Goal: Task Accomplishment & Management: Use online tool/utility

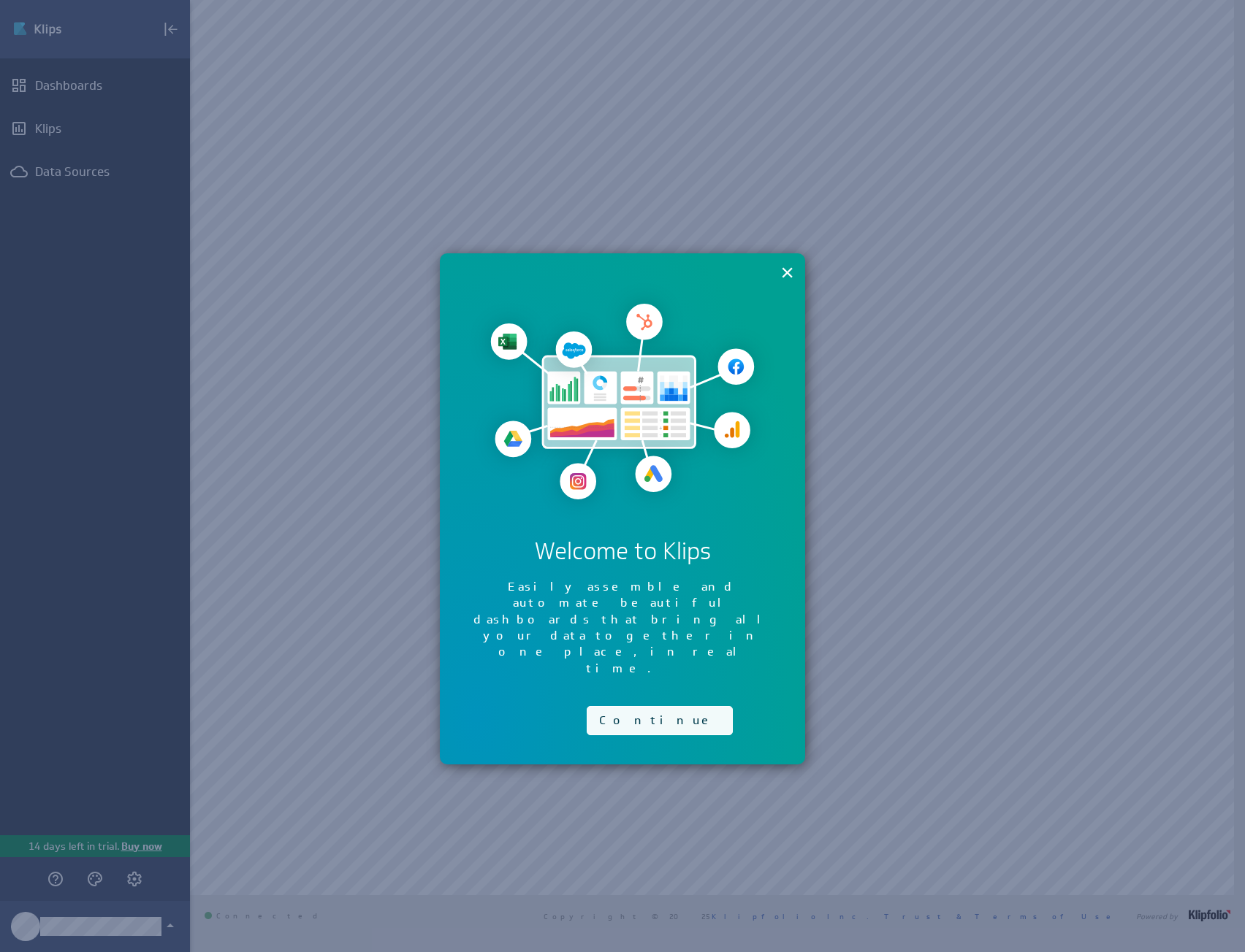
click at [648, 706] on button "Continue" at bounding box center [659, 721] width 146 height 29
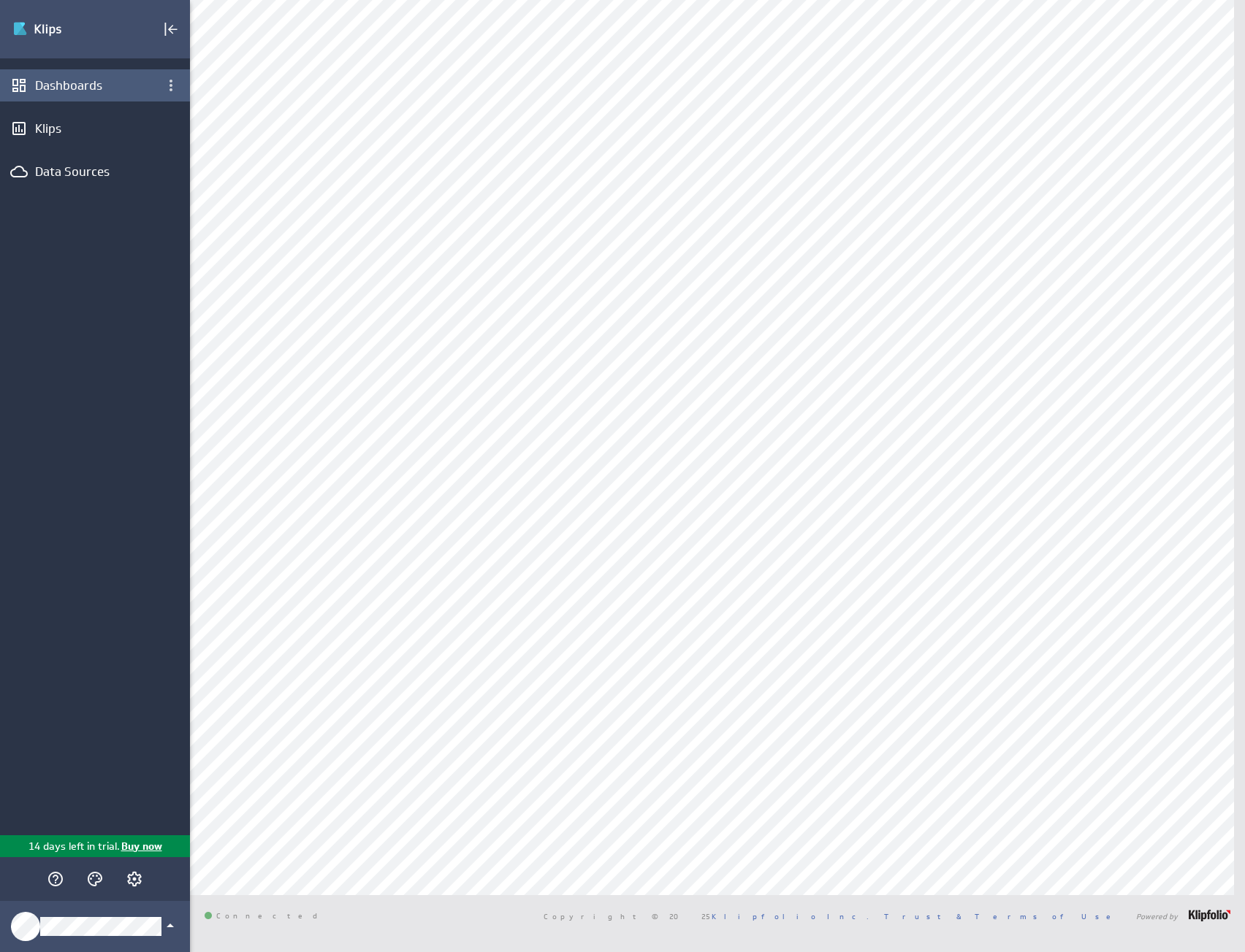
click at [91, 79] on div "Dashboards" at bounding box center [95, 85] width 120 height 16
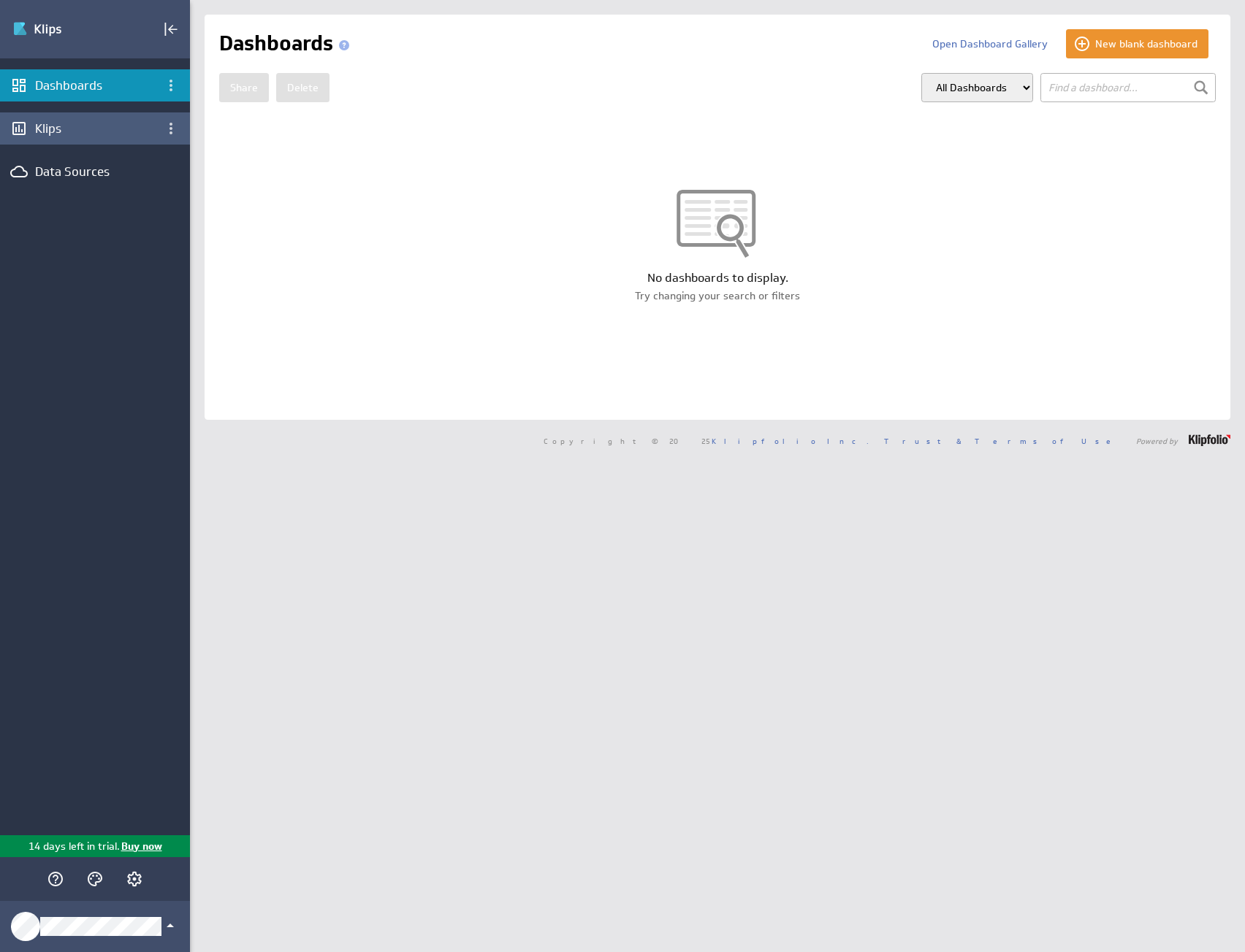
click at [68, 123] on div "Klips" at bounding box center [95, 128] width 120 height 16
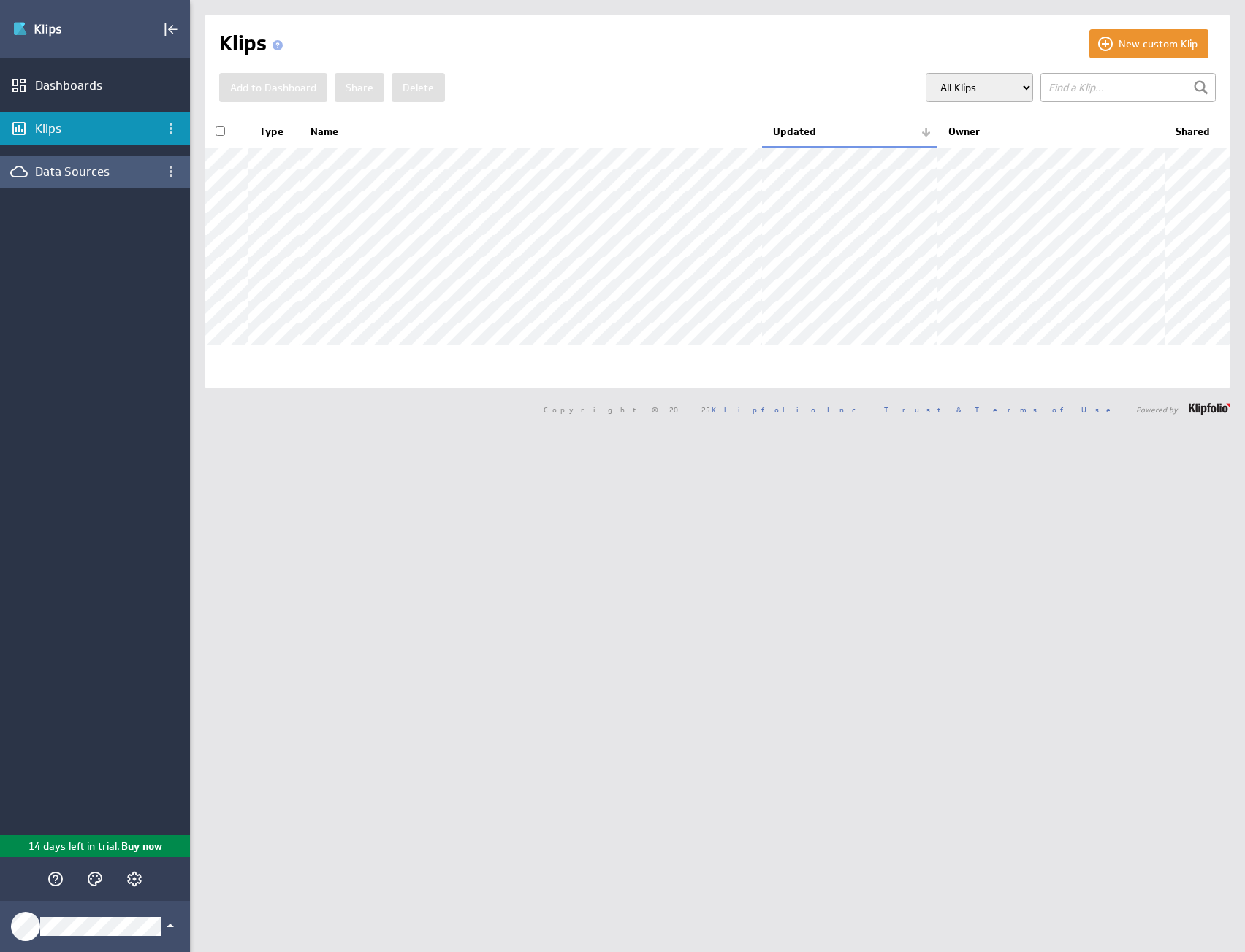
click at [100, 170] on div "Data Sources" at bounding box center [95, 172] width 120 height 16
click at [69, 169] on div "Data Sources" at bounding box center [95, 172] width 120 height 16
click at [61, 82] on div "Dashboards" at bounding box center [95, 85] width 120 height 16
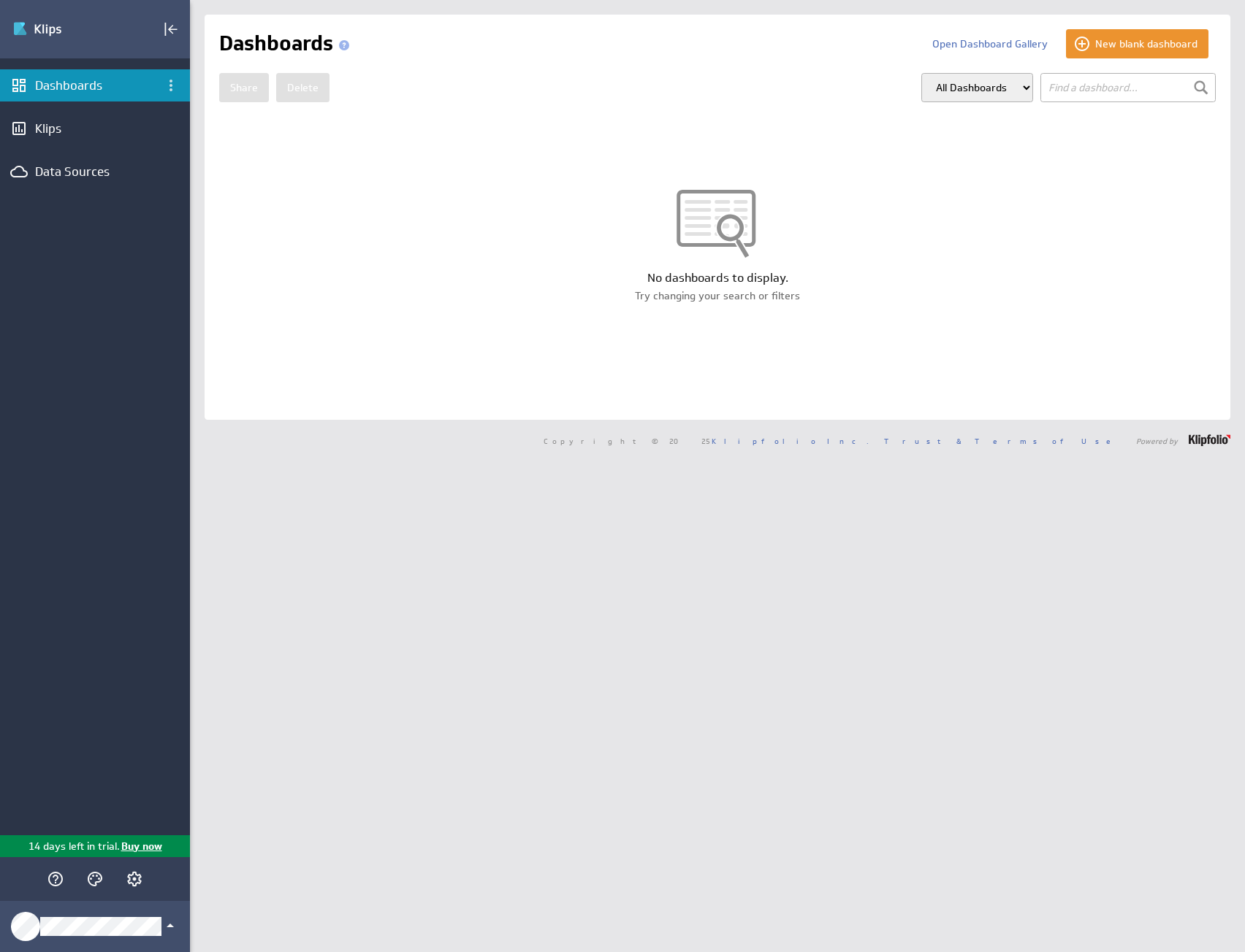
click at [709, 215] on div at bounding box center [717, 230] width 1026 height 81
click at [986, 88] on select "All Dashboards My Dashboards Group: Default" at bounding box center [977, 88] width 112 height 29
select select "my"
click at [921, 73] on select "All Dashboards My Dashboards Group: Default" at bounding box center [977, 88] width 112 height 29
click at [707, 222] on div at bounding box center [717, 230] width 1026 height 81
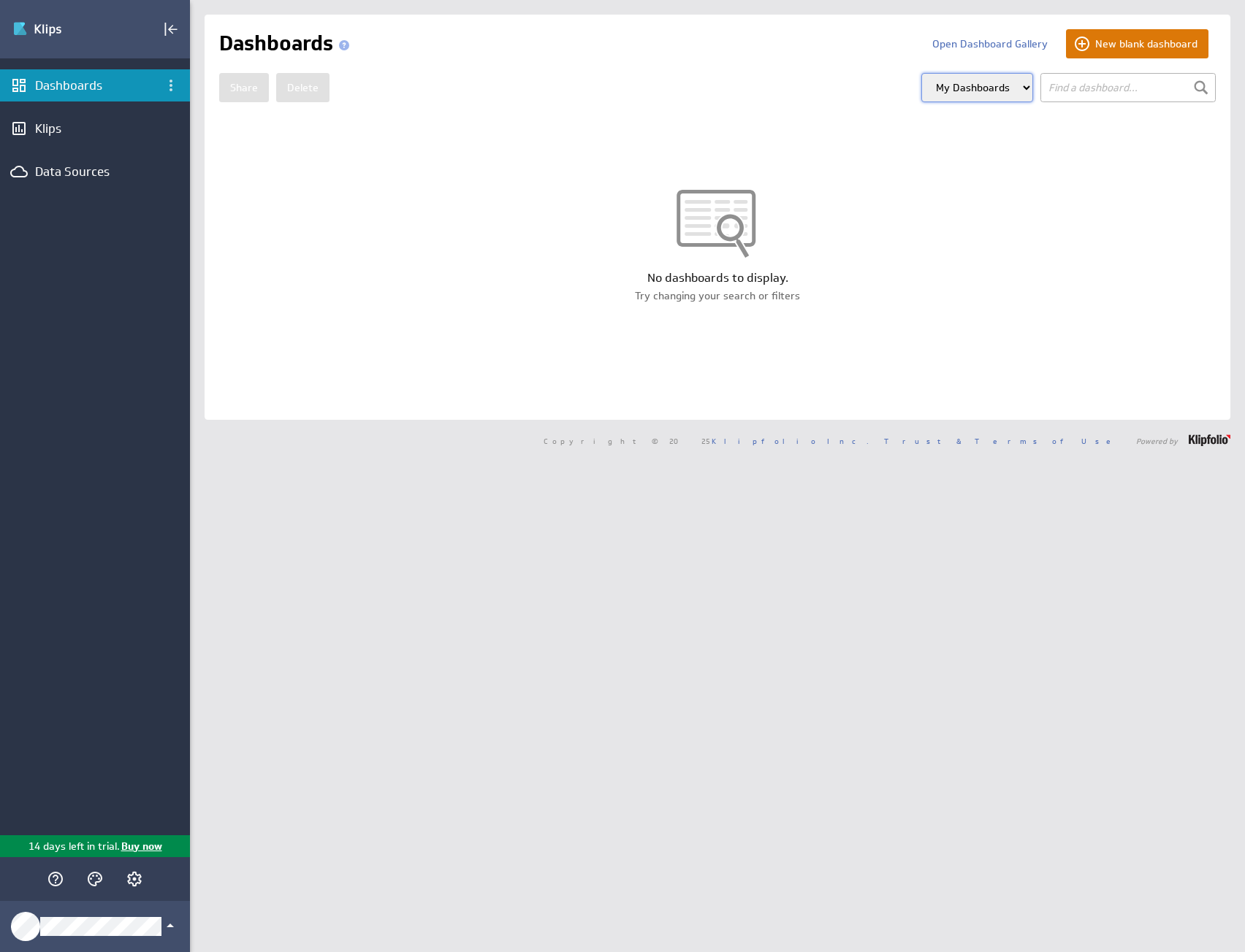
click at [1133, 43] on button "New blank dashboard" at bounding box center [1137, 44] width 143 height 29
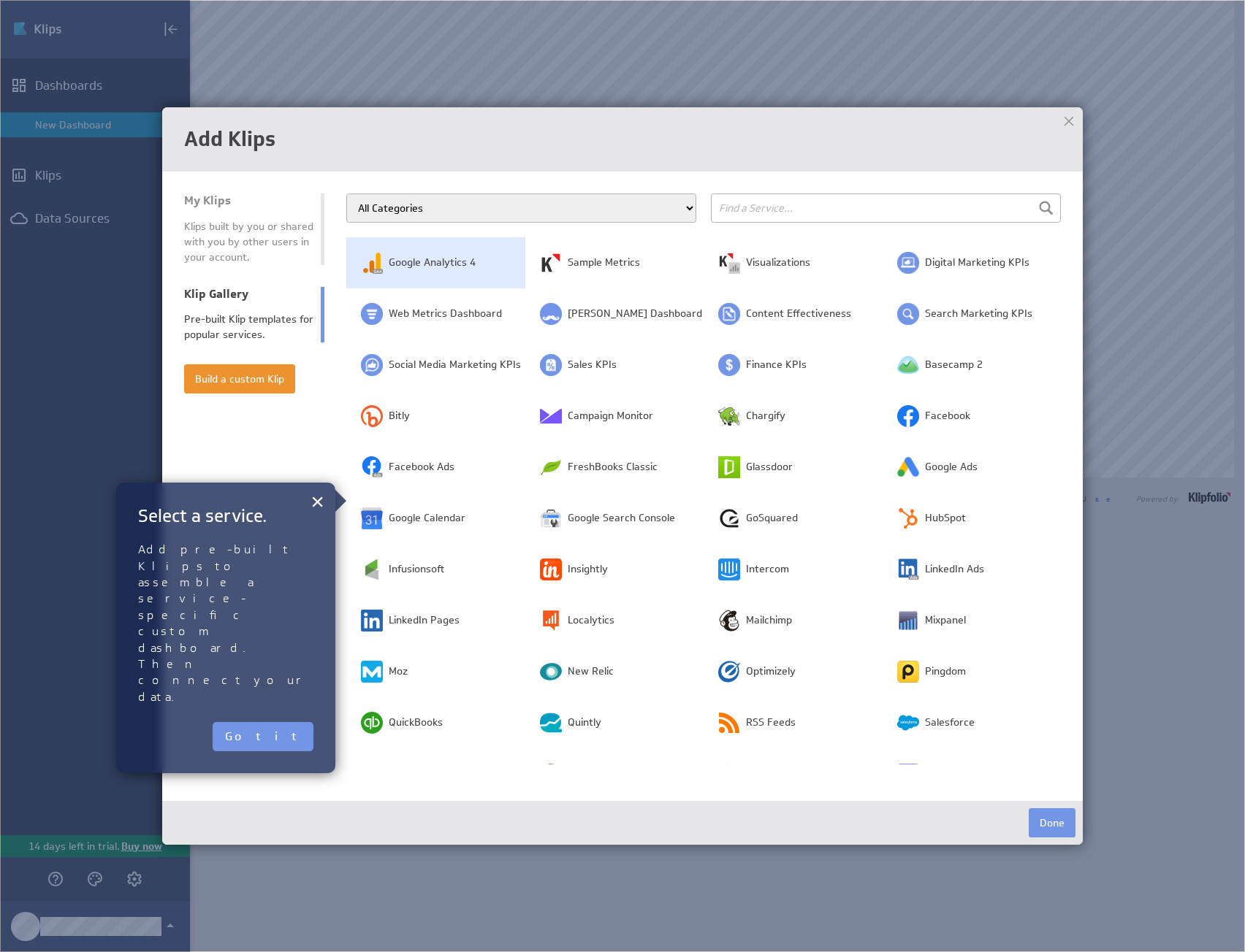
click at [450, 259] on span "Google Analytics 4" at bounding box center [432, 263] width 87 height 15
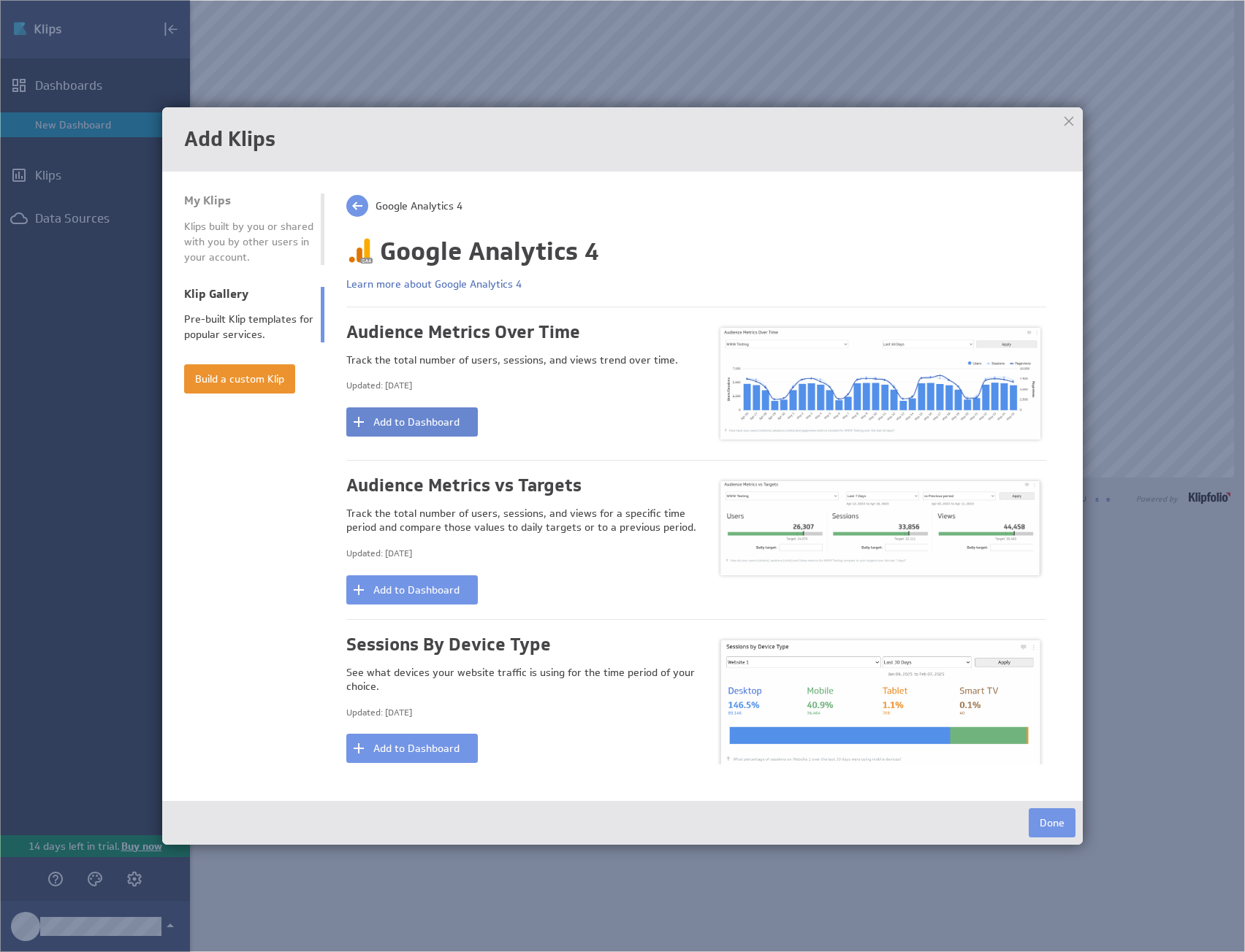
click at [448, 415] on button "Add to Dashboard" at bounding box center [411, 422] width 131 height 29
click at [438, 570] on div "Audience Metrics vs Targets Track the total number of users, sessions, and view…" at bounding box center [521, 540] width 350 height 130
click at [425, 588] on button "Add to Dashboard" at bounding box center [411, 590] width 131 height 29
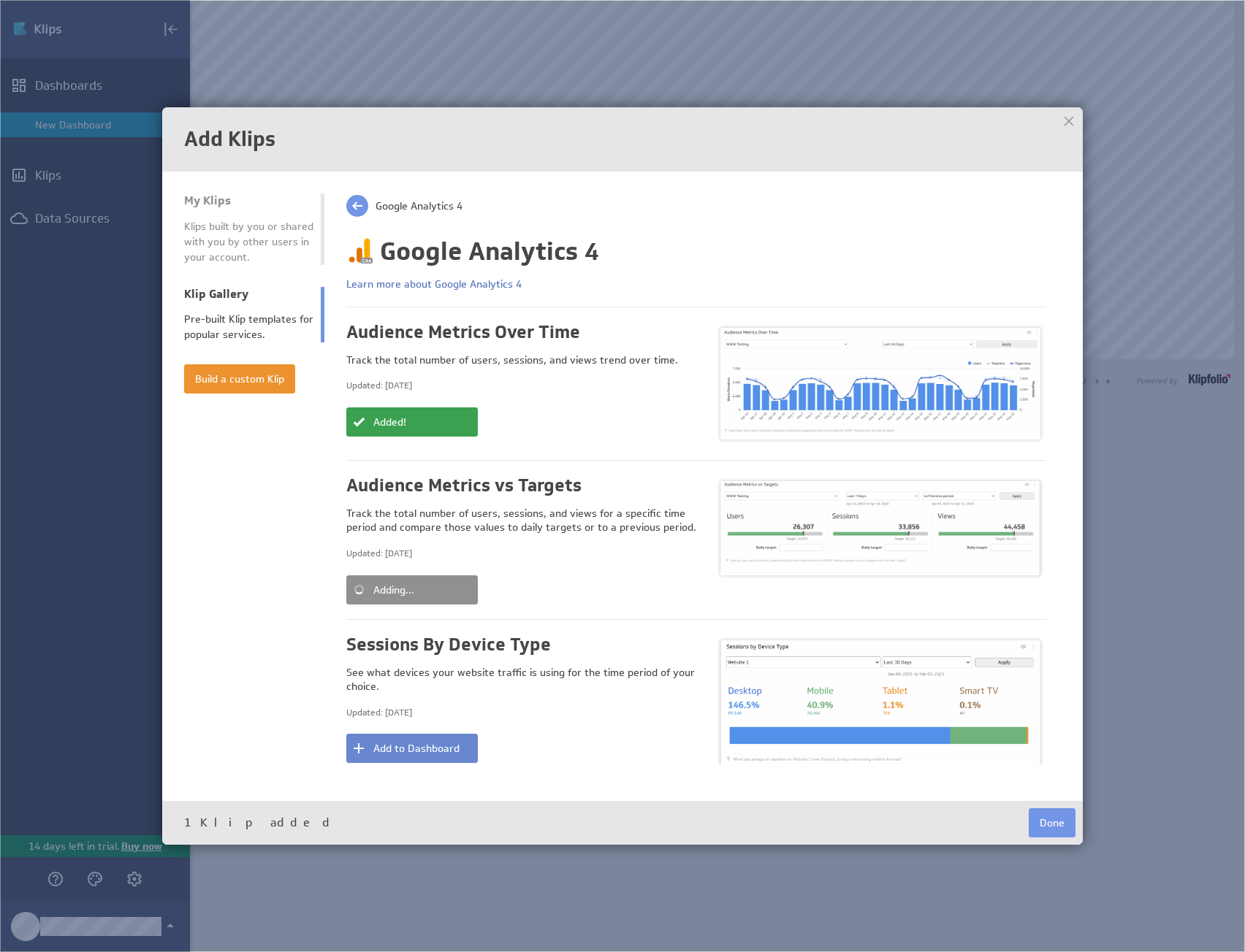
click at [441, 746] on button "Add to Dashboard" at bounding box center [411, 749] width 131 height 29
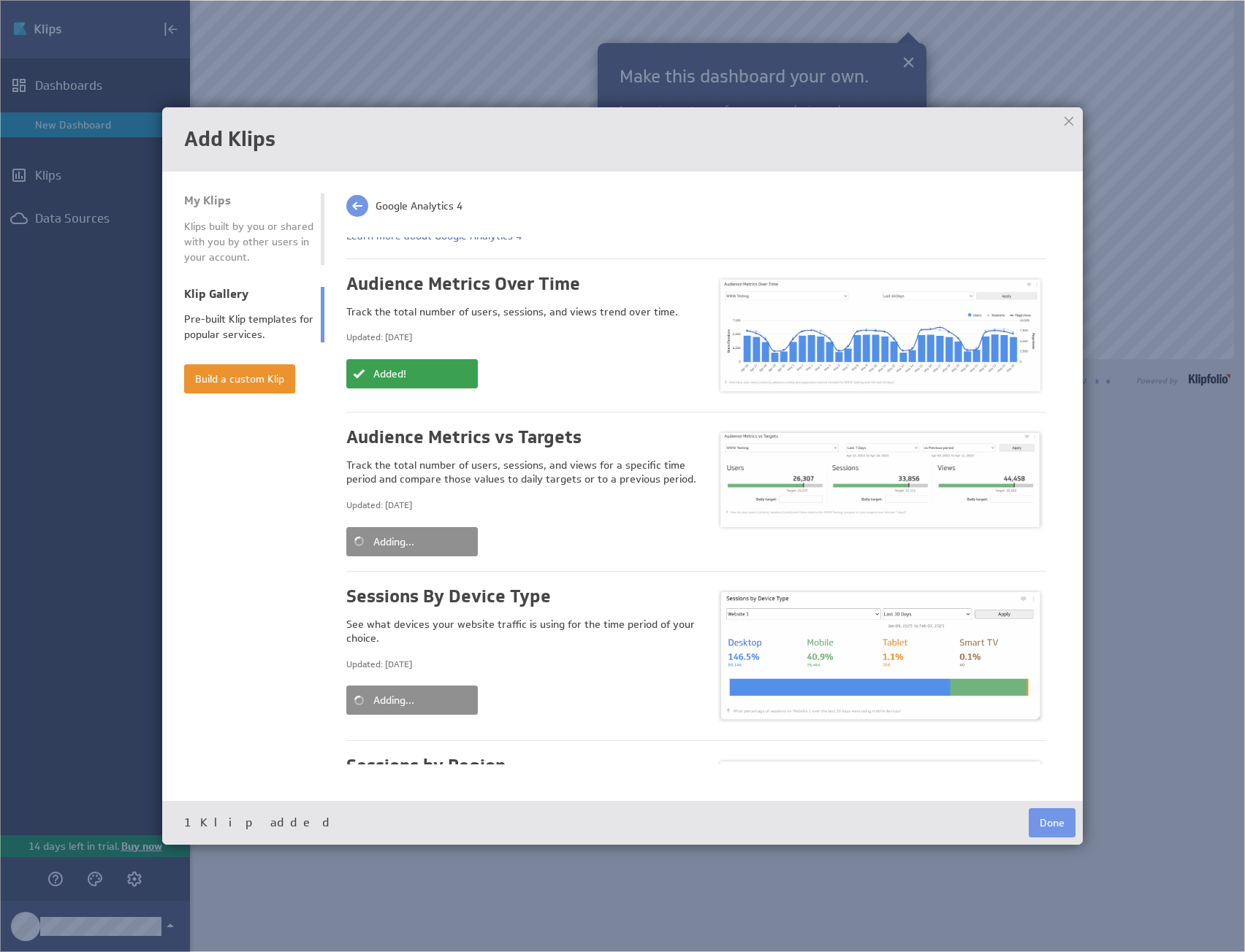
scroll to position [97, 0]
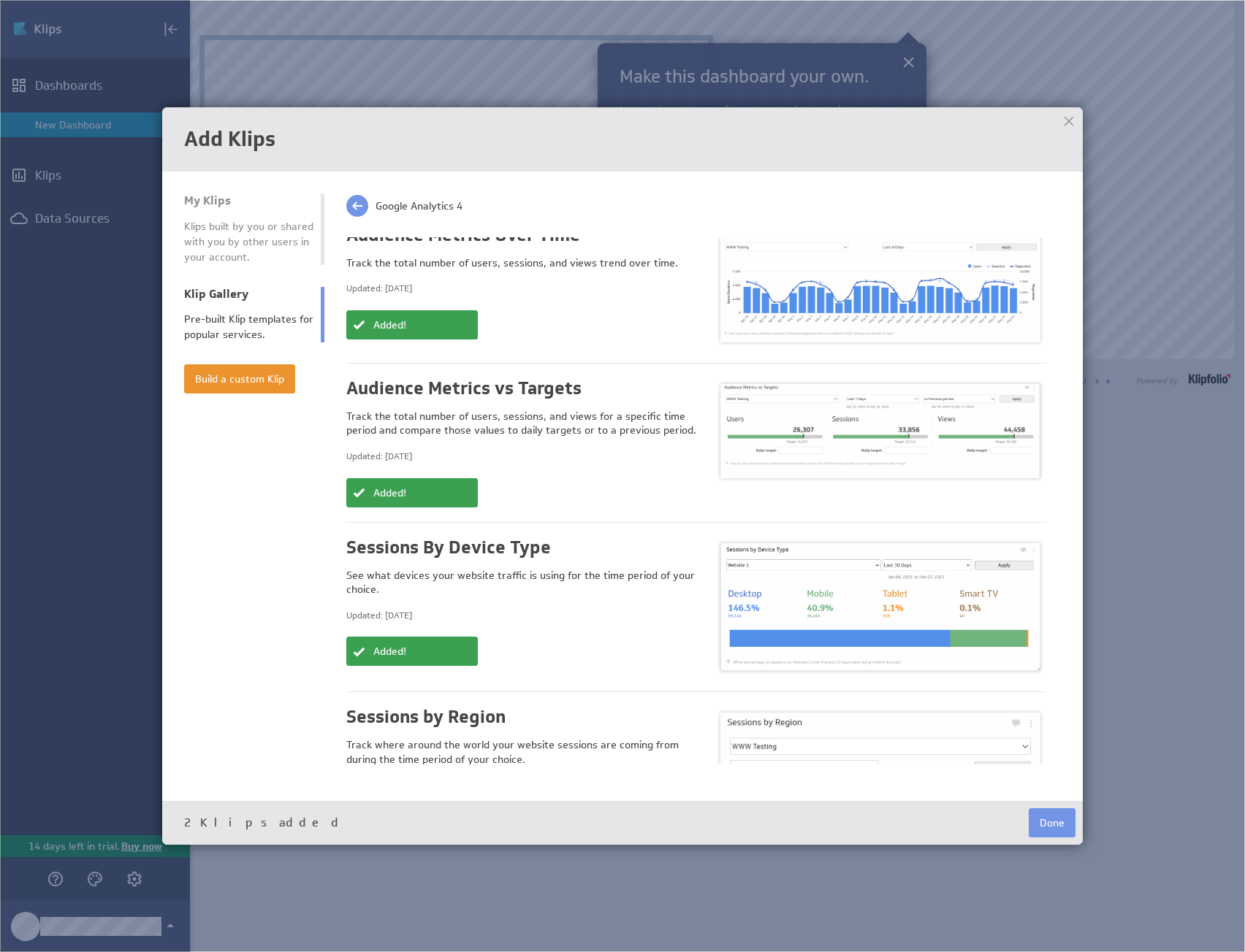
click at [453, 807] on button "Add to Dashboard" at bounding box center [411, 822] width 131 height 29
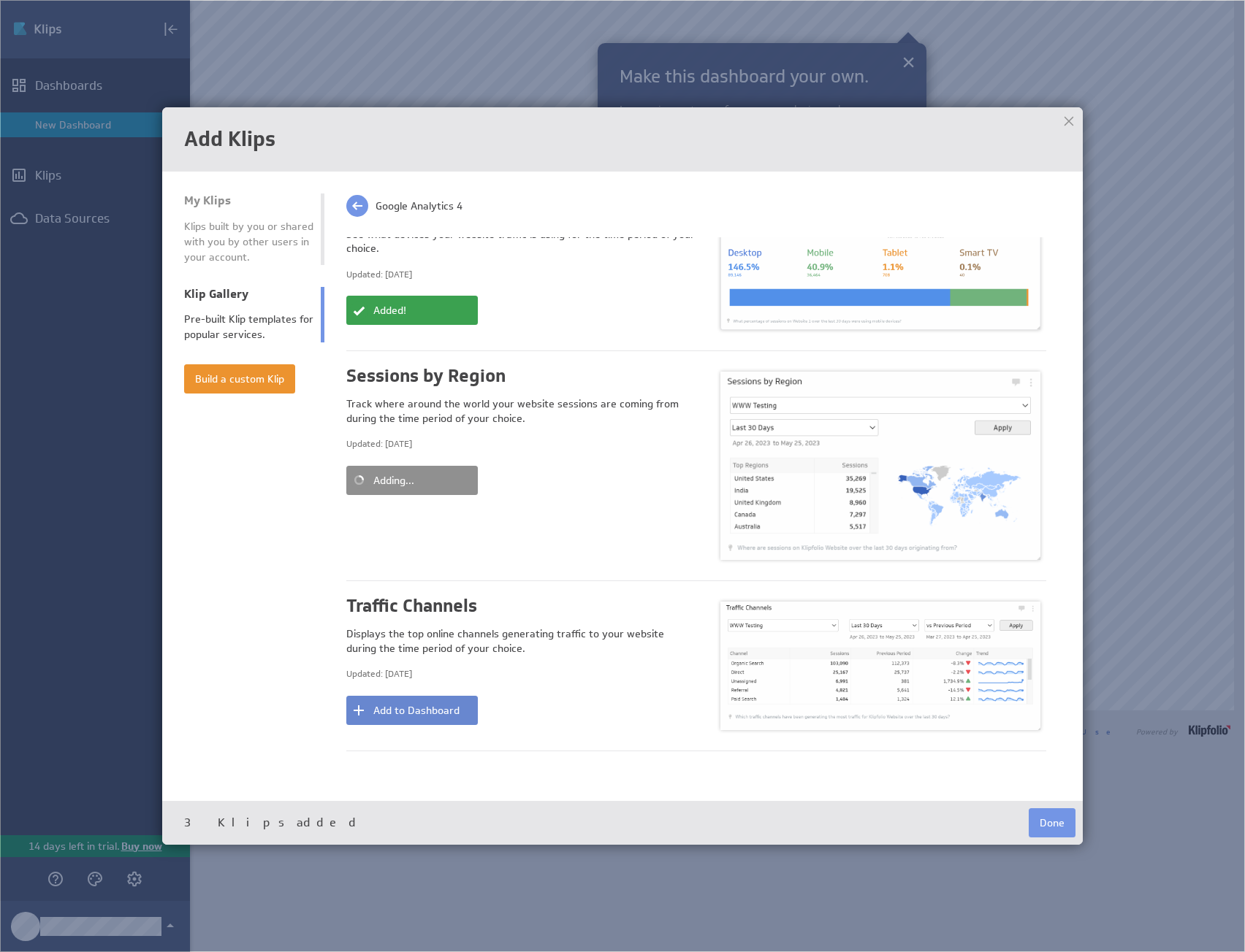
click at [448, 696] on button "Add to Dashboard" at bounding box center [411, 711] width 131 height 29
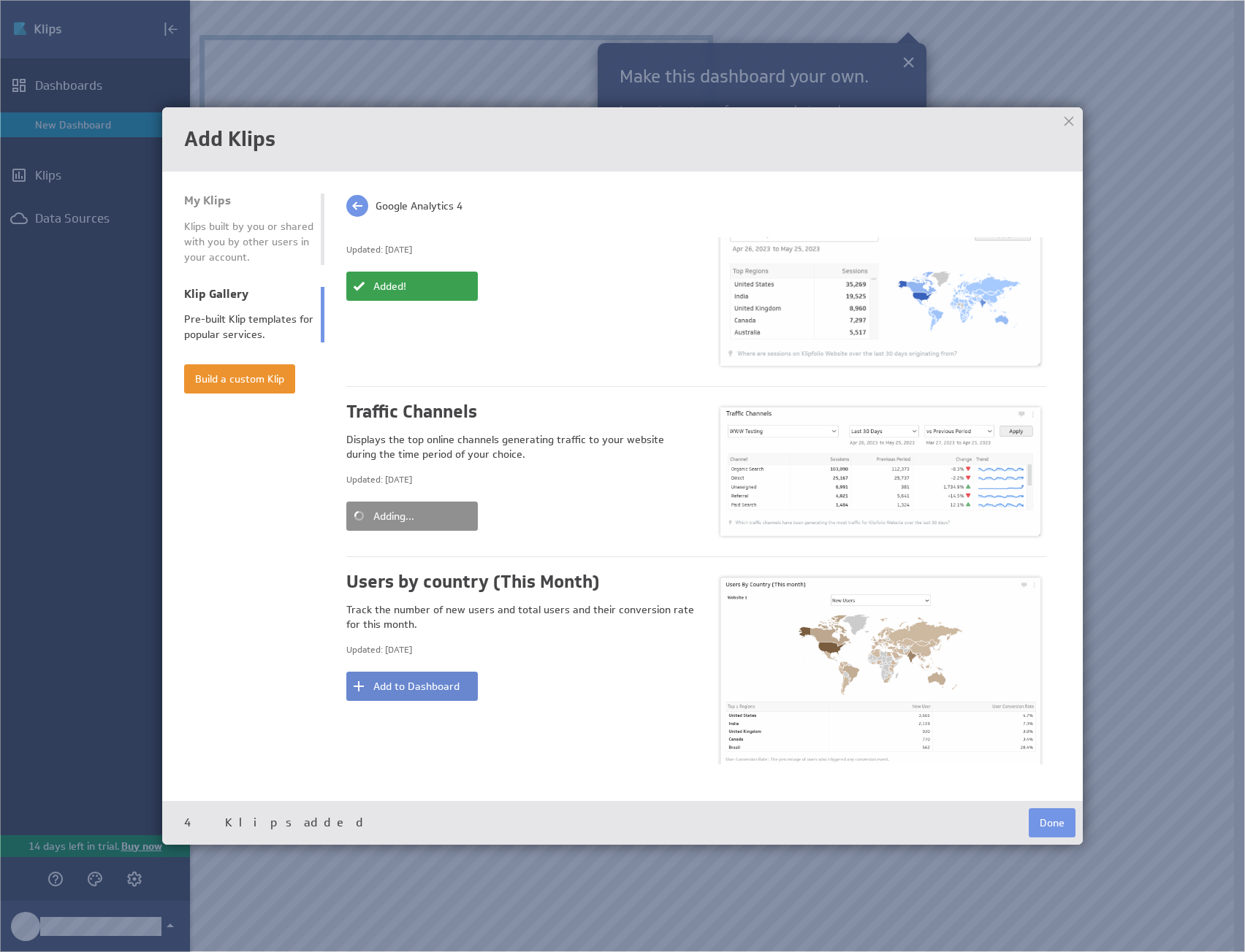
click at [440, 673] on button "Add to Dashboard" at bounding box center [411, 687] width 131 height 29
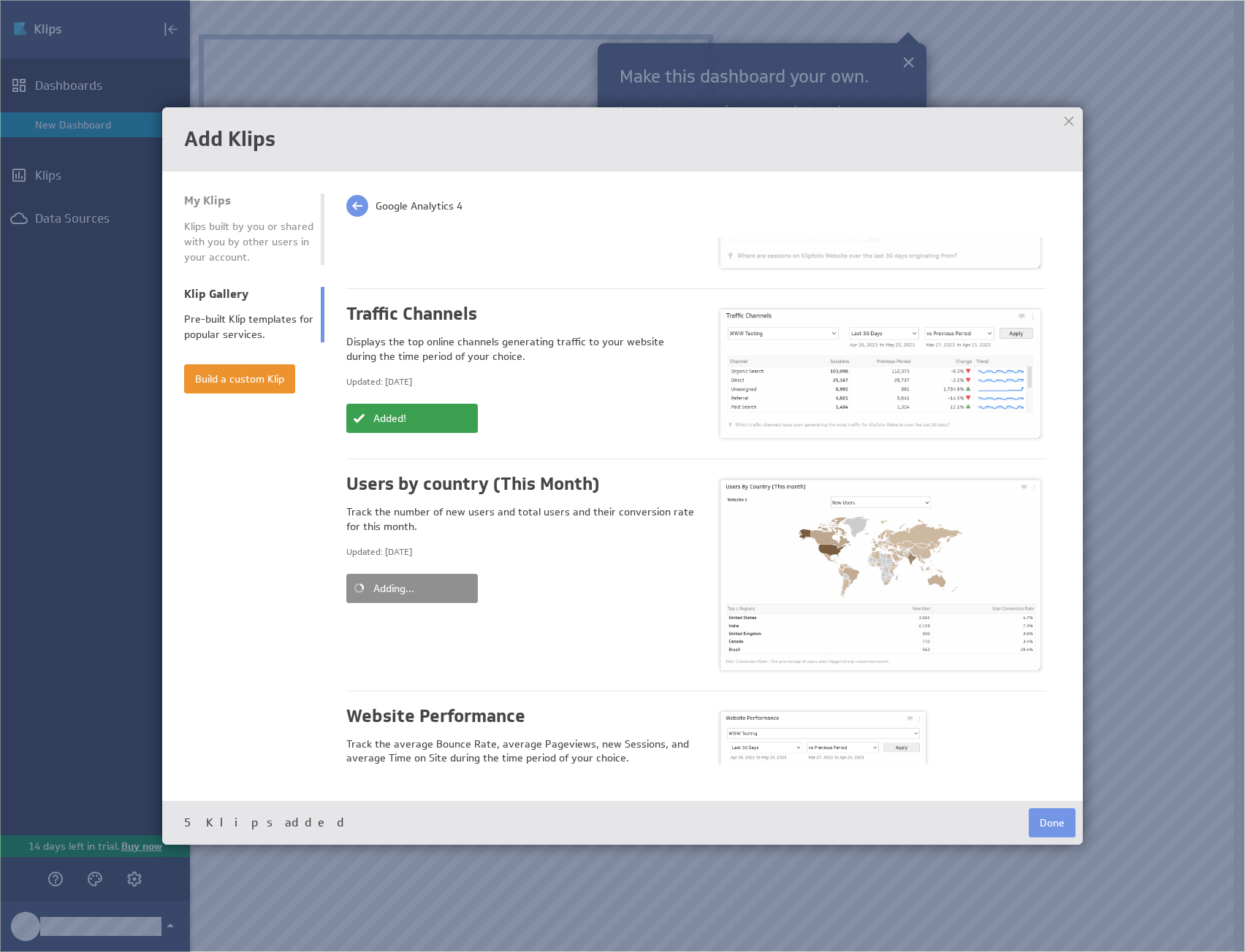
click at [431, 805] on button "Add to Dashboard" at bounding box center [411, 820] width 131 height 29
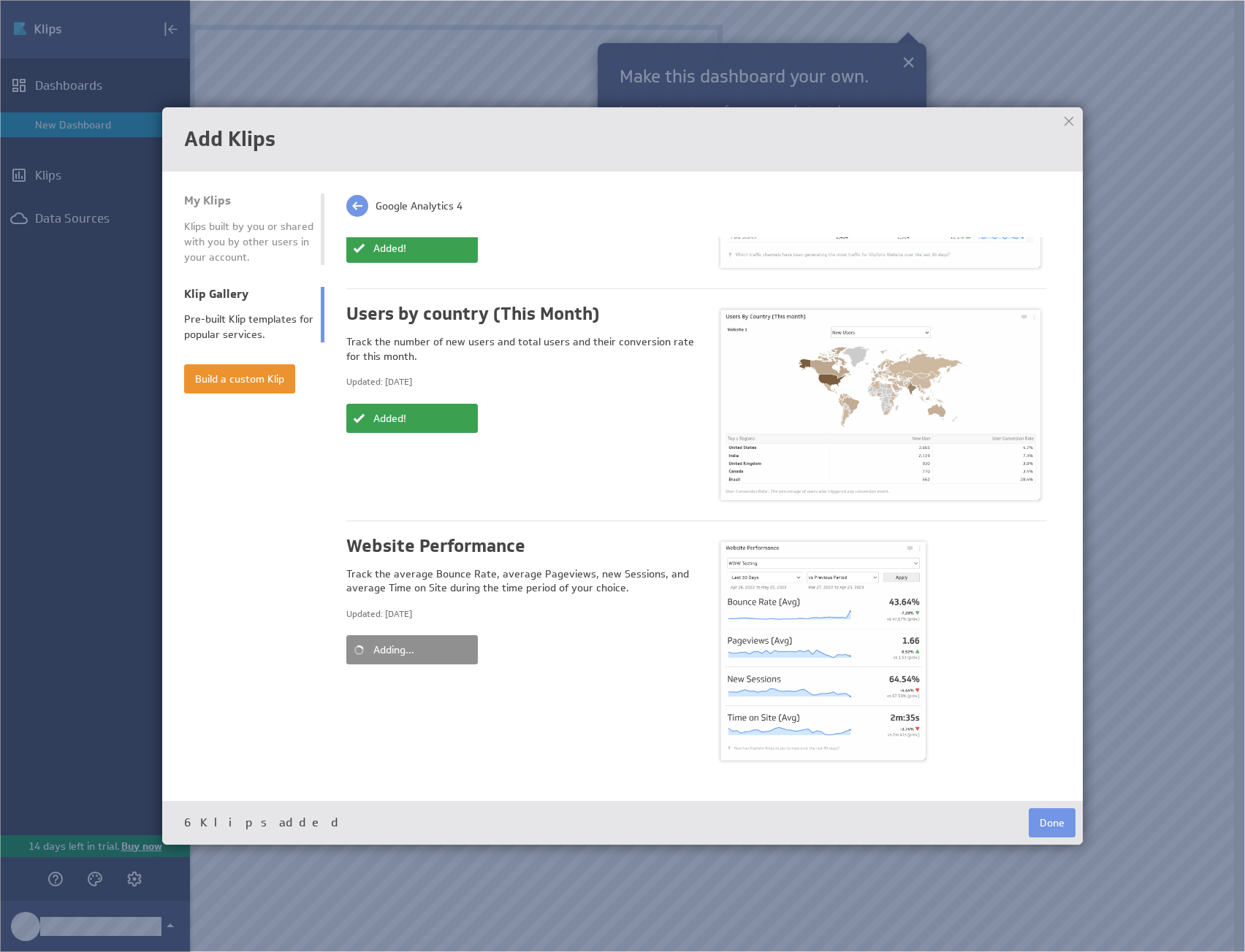
scroll to position [903, 0]
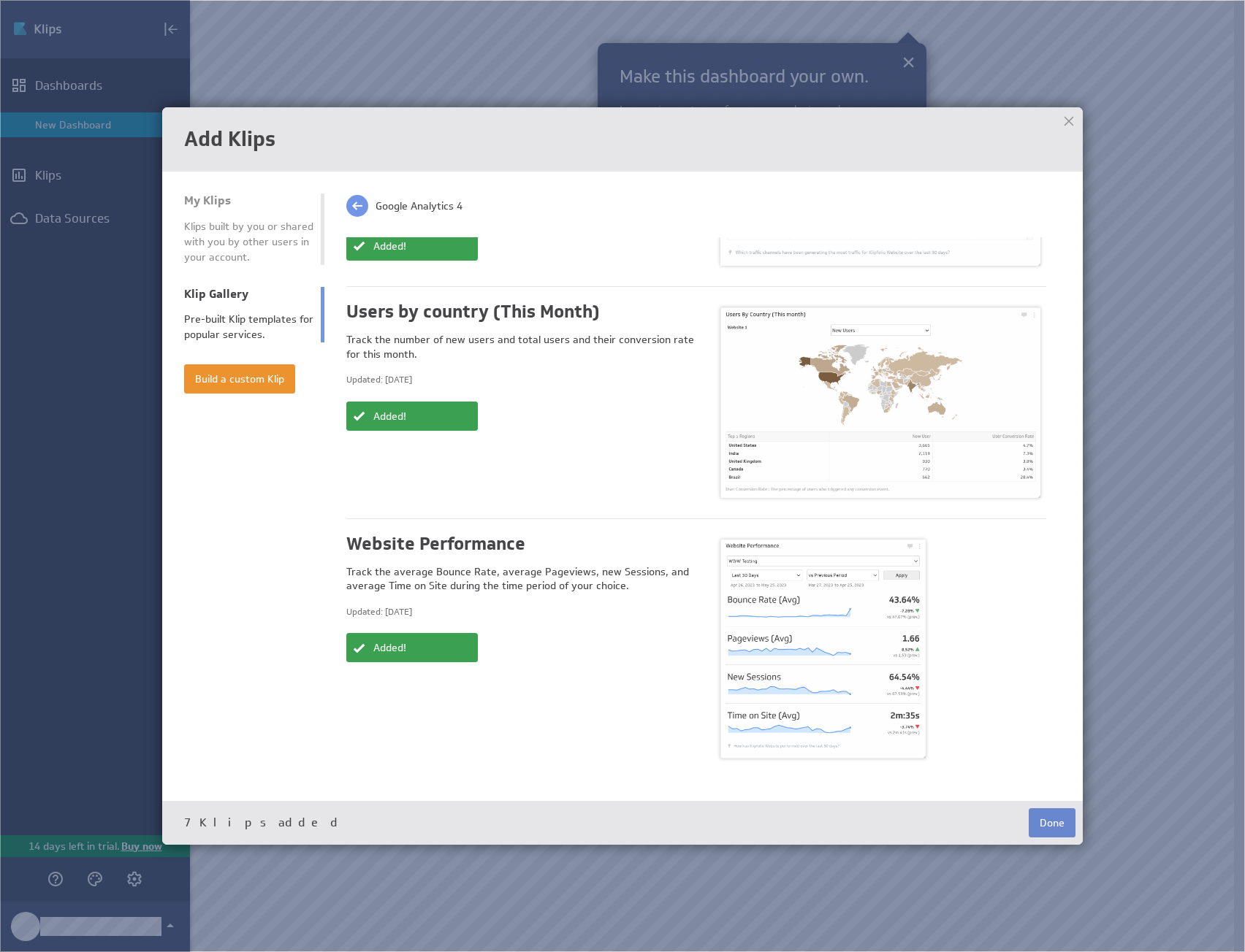
click at [1070, 820] on button "Done" at bounding box center [1052, 823] width 46 height 29
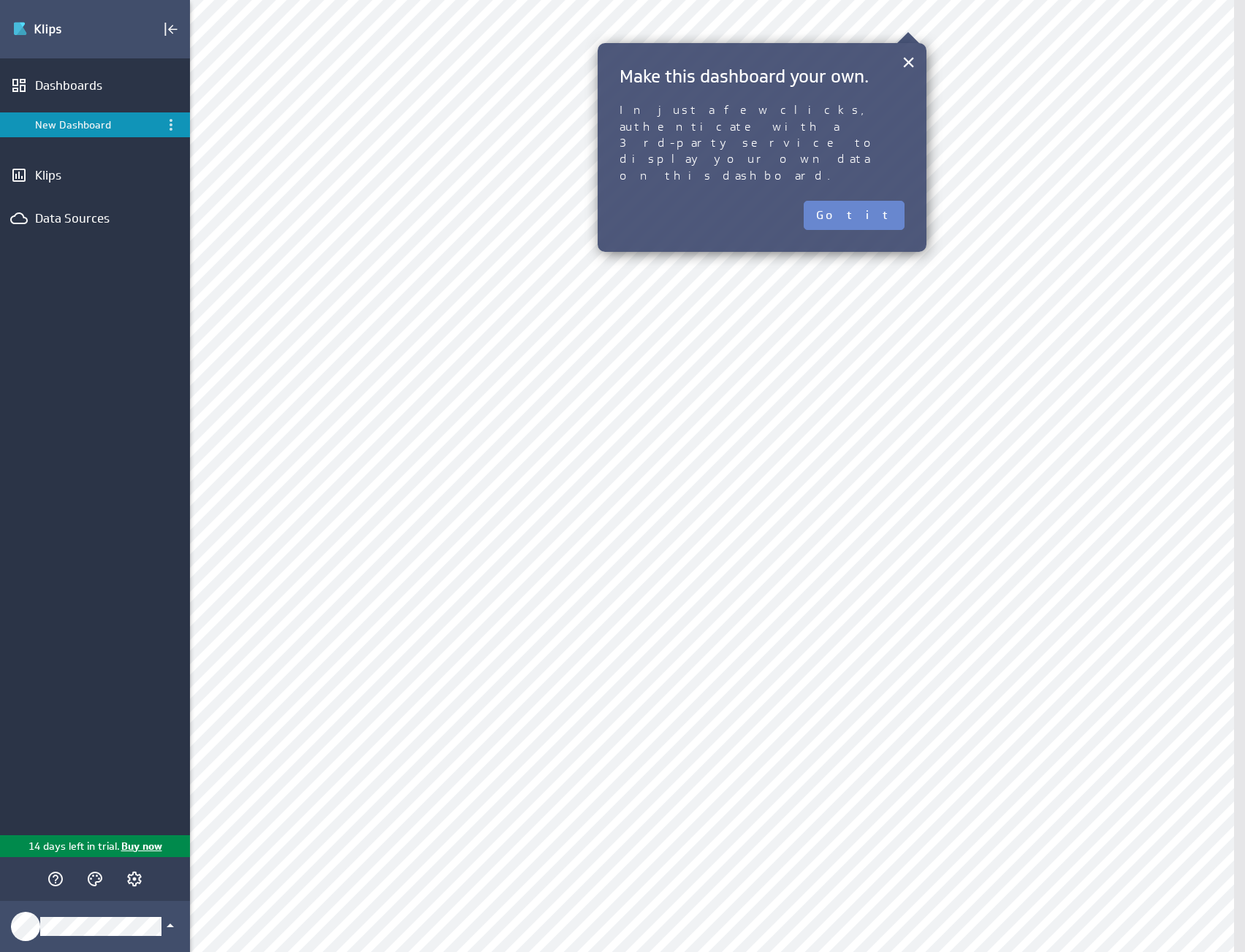
click at [884, 201] on button "Got it" at bounding box center [853, 215] width 100 height 29
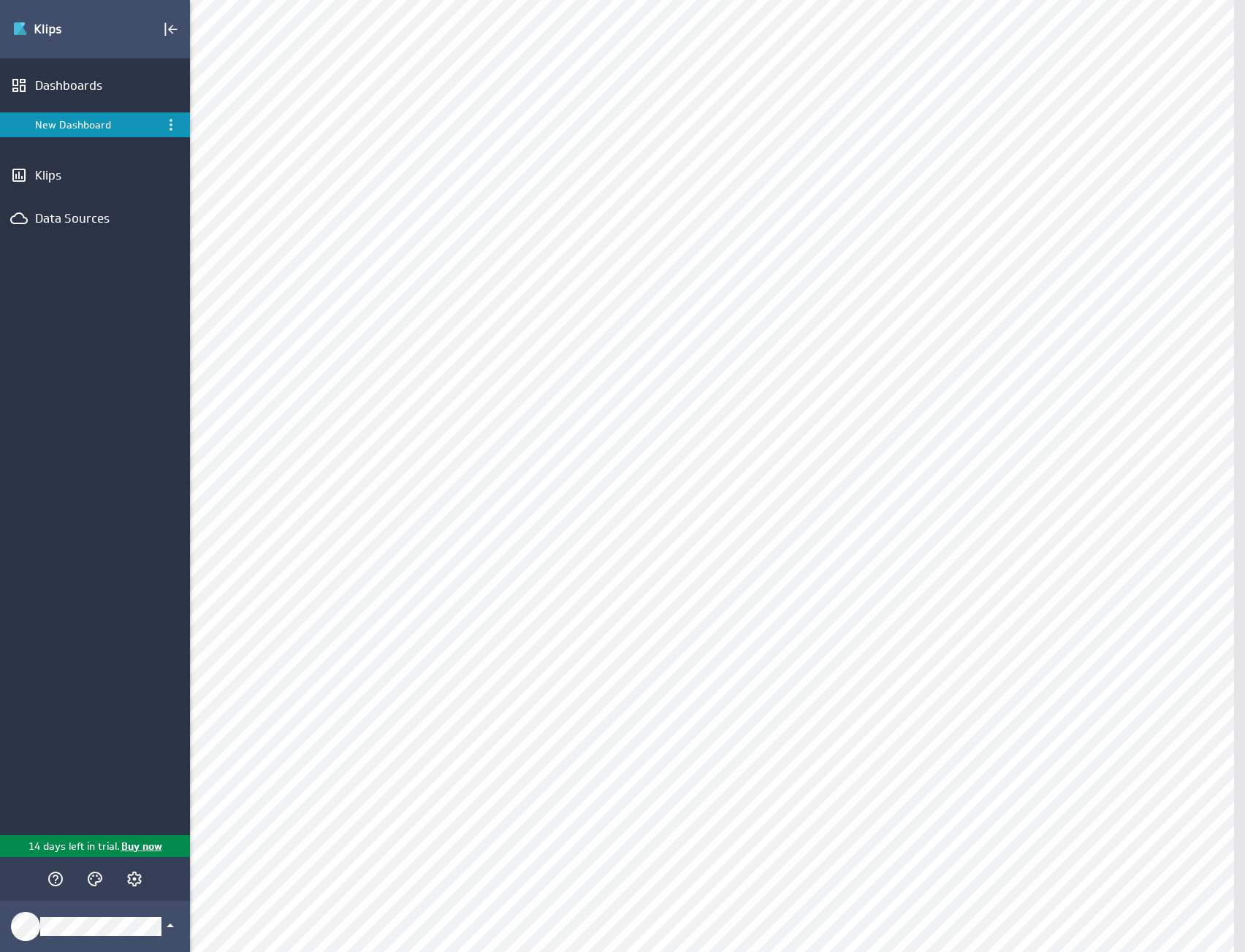
click at [989, 4] on div "[PERSON_NAME] New Dashboard [GEOGRAPHIC_DATA]" at bounding box center [717, 476] width 1055 height 952
